Goal: Task Accomplishment & Management: Use online tool/utility

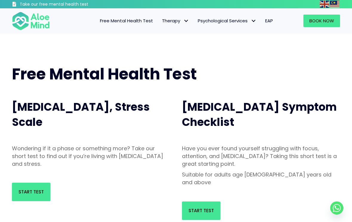
scroll to position [1, 0]
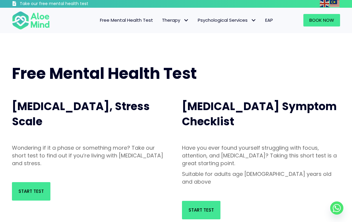
click at [194, 207] on span "Start Test" at bounding box center [200, 210] width 25 height 6
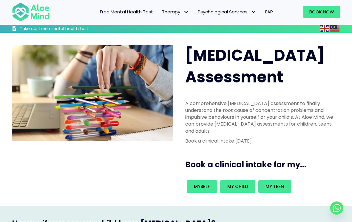
scroll to position [22, 0]
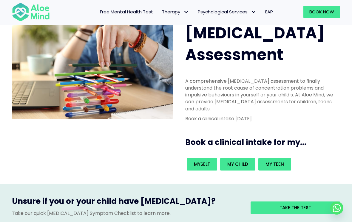
click at [265, 202] on link "Take the test" at bounding box center [294, 208] width 89 height 13
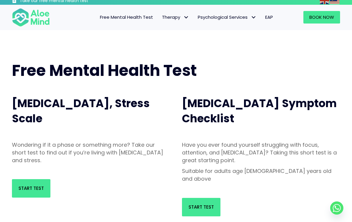
scroll to position [4, 0]
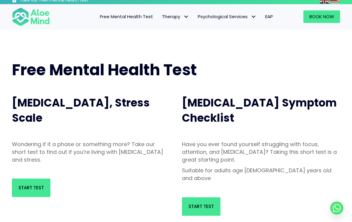
click at [35, 186] on span "Start Test" at bounding box center [30, 188] width 25 height 6
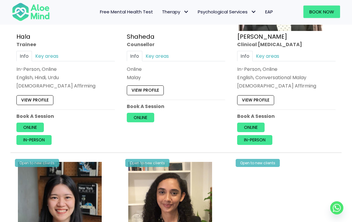
scroll to position [622, 0]
